Goal: Task Accomplishment & Management: Manage account settings

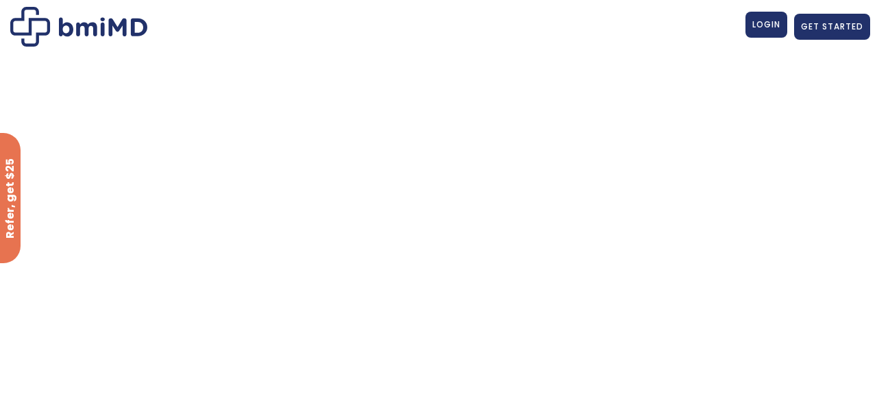
click at [759, 29] on span "LOGIN" at bounding box center [767, 25] width 28 height 12
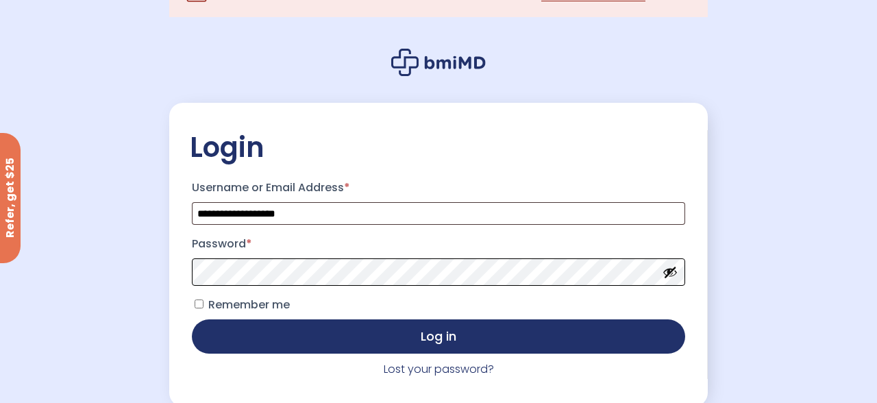
scroll to position [89, 0]
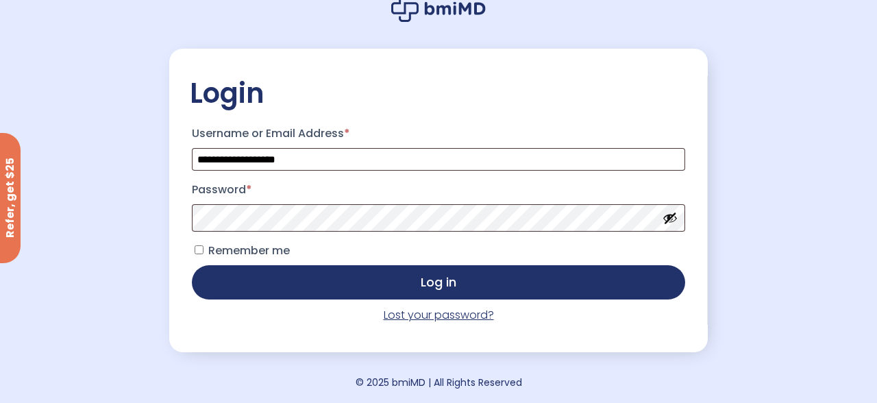
click at [408, 315] on link "Lost your password?" at bounding box center [439, 315] width 110 height 16
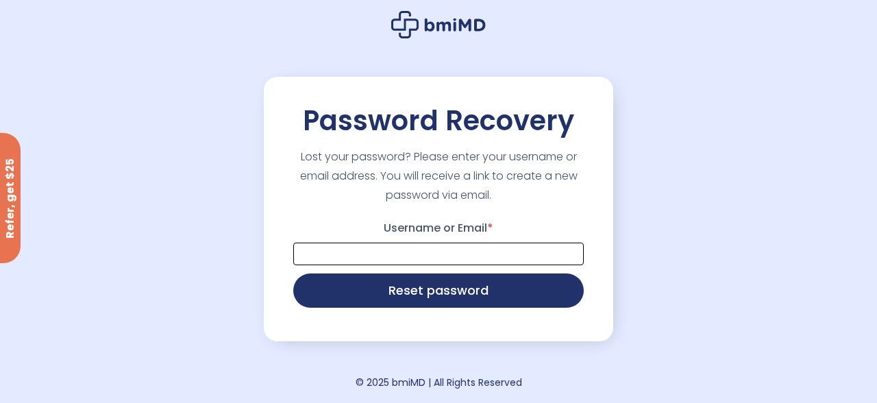
click at [404, 261] on input "Username or Email *" at bounding box center [438, 254] width 291 height 23
type input "**********"
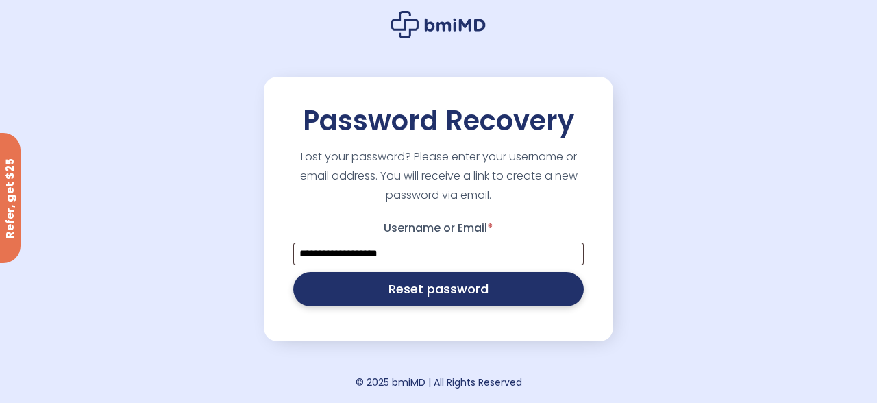
click at [407, 291] on button "Reset password" at bounding box center [438, 289] width 291 height 34
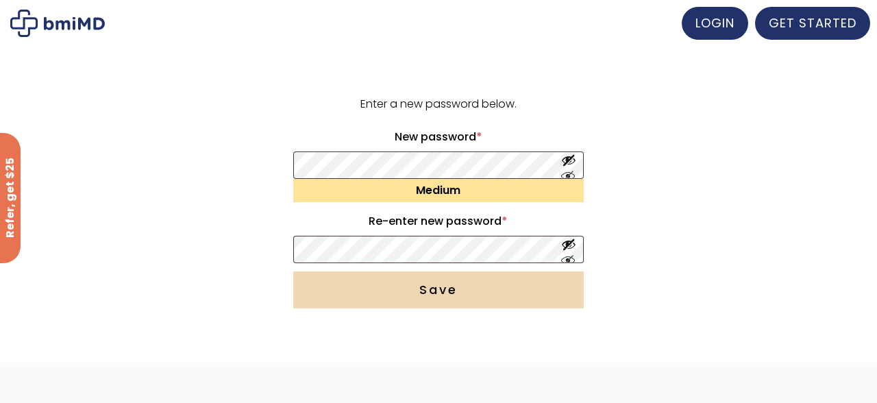
click at [435, 284] on button "Save" at bounding box center [438, 289] width 291 height 37
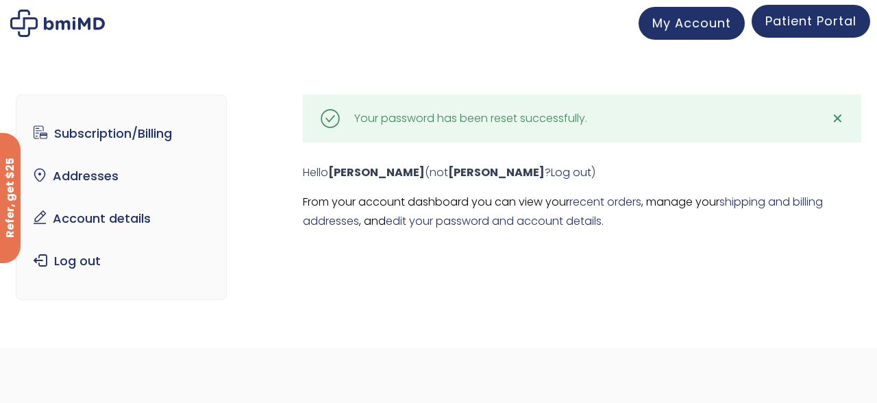
click at [808, 23] on span "Patient Portal" at bounding box center [811, 20] width 91 height 17
click at [804, 17] on span "Patient Portal" at bounding box center [811, 20] width 91 height 17
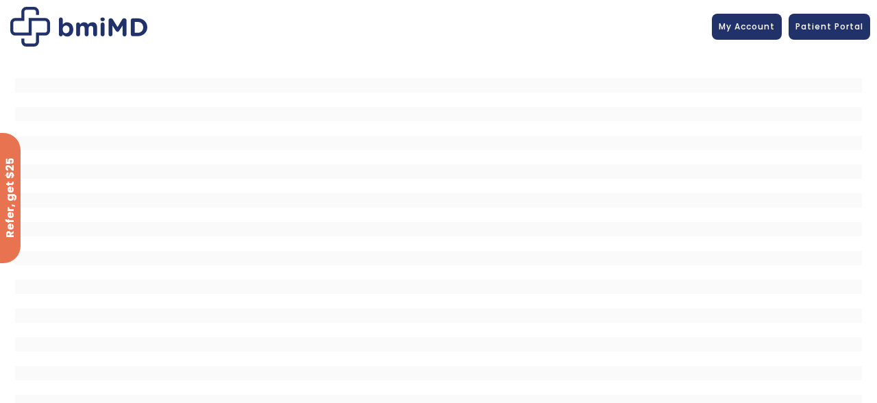
scroll to position [64, 0]
